Goal: Participate in discussion: Engage in conversation with other users on a specific topic

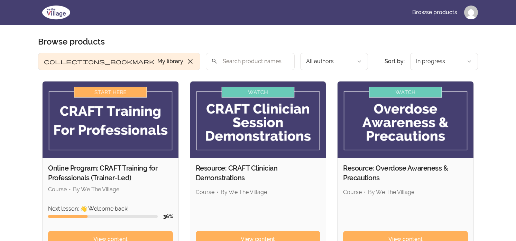
click at [142, 129] on img at bounding box center [111, 120] width 136 height 76
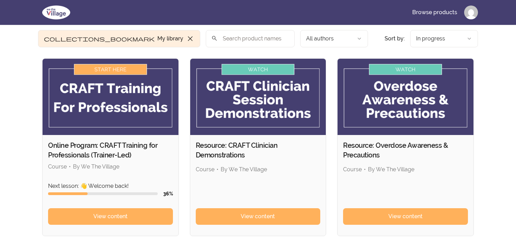
scroll to position [35, 0]
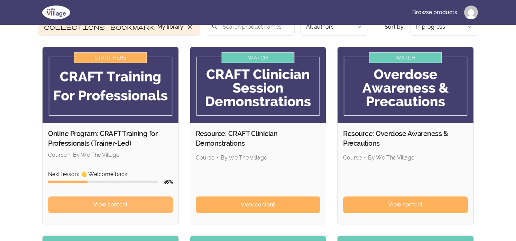
click at [108, 205] on span "View content" at bounding box center [110, 205] width 34 height 8
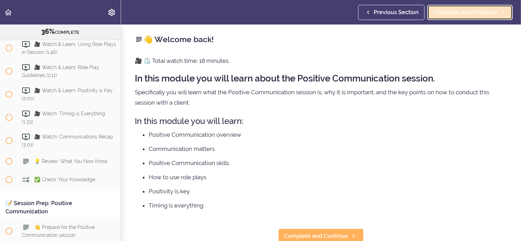
click at [463, 12] on span "Complete and Continue" at bounding box center [465, 12] width 64 height 8
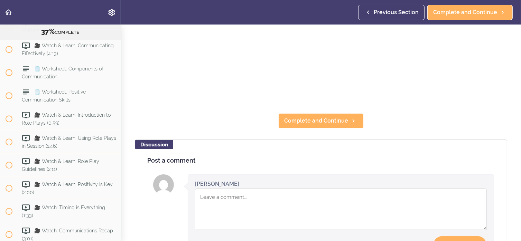
scroll to position [173, 0]
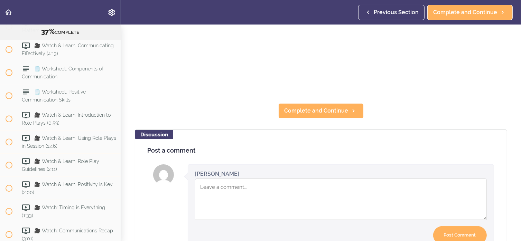
click at [250, 196] on textarea "Comment box" at bounding box center [341, 199] width 292 height 41
click at [274, 183] on textarea "absolutely being able to commnicate positively" at bounding box center [341, 199] width 292 height 41
click at [321, 183] on textarea "absolutely being able to communicate positively" at bounding box center [341, 199] width 292 height 41
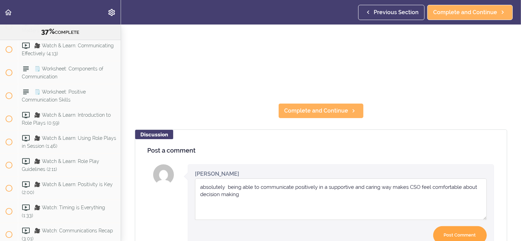
type textarea "absolutely being able to communicate positively in a supportive and caring way …"
click at [455, 228] on input "Post Comment" at bounding box center [460, 235] width 54 height 18
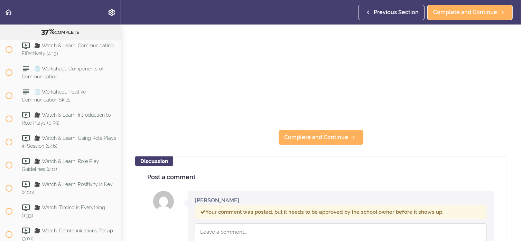
scroll to position [134, 0]
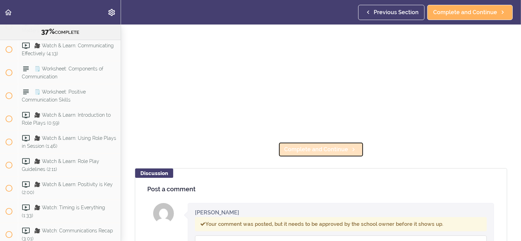
click at [329, 146] on span "Complete and Continue" at bounding box center [316, 150] width 64 height 8
